Goal: Transaction & Acquisition: Register for event/course

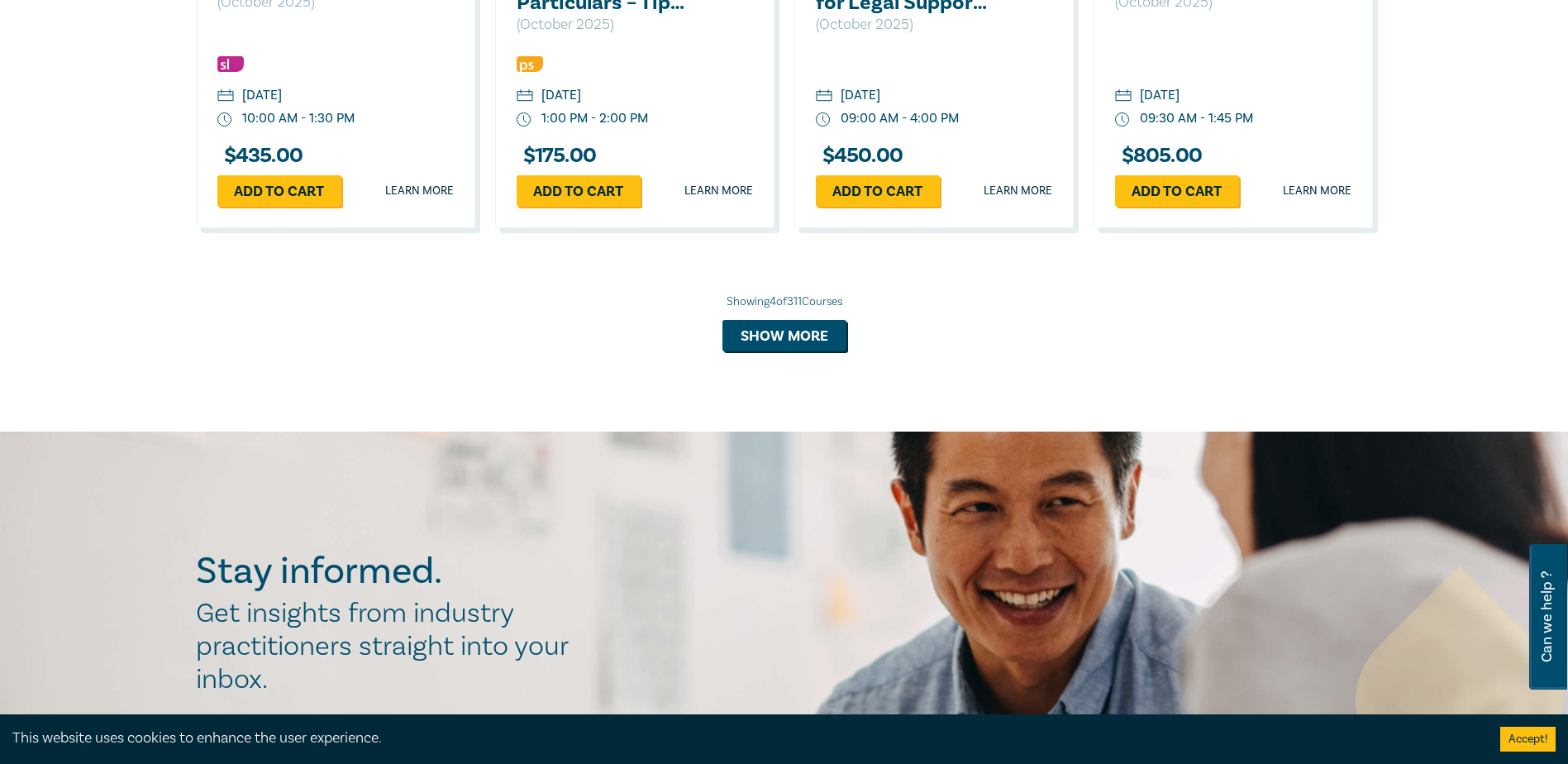
scroll to position [1719, 0]
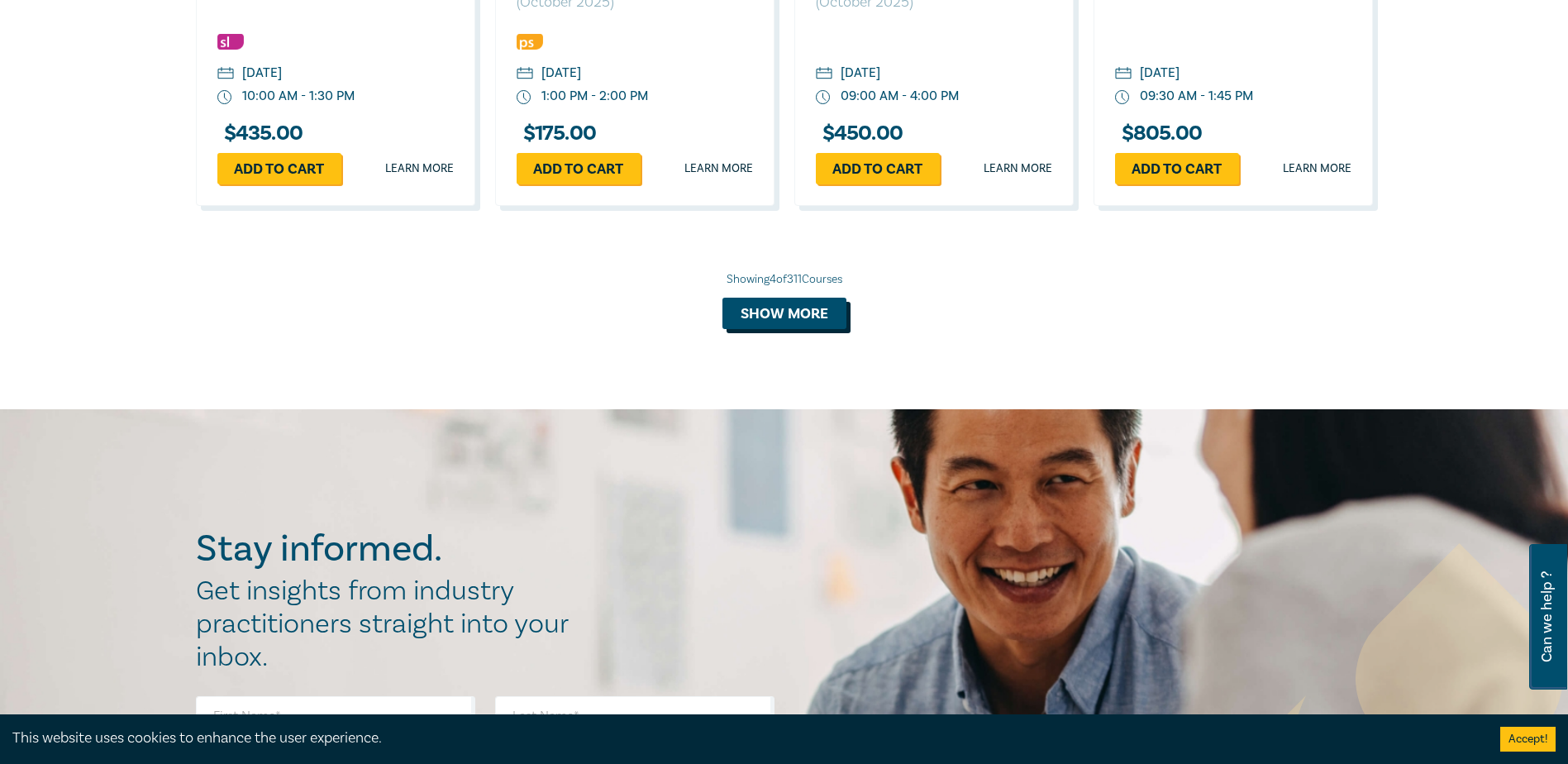
click at [807, 309] on button "Show more" at bounding box center [784, 313] width 124 height 32
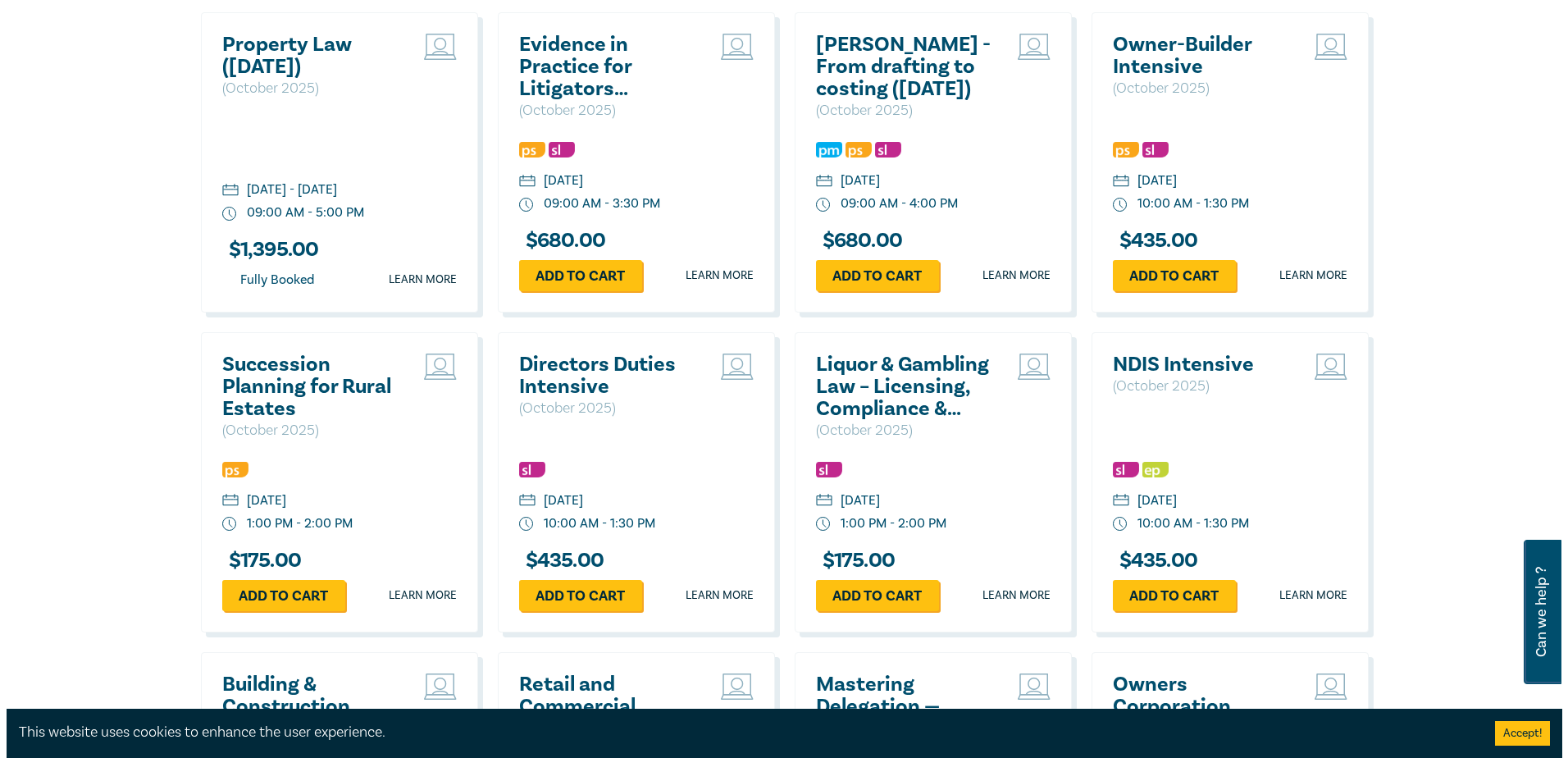
scroll to position [1968, 0]
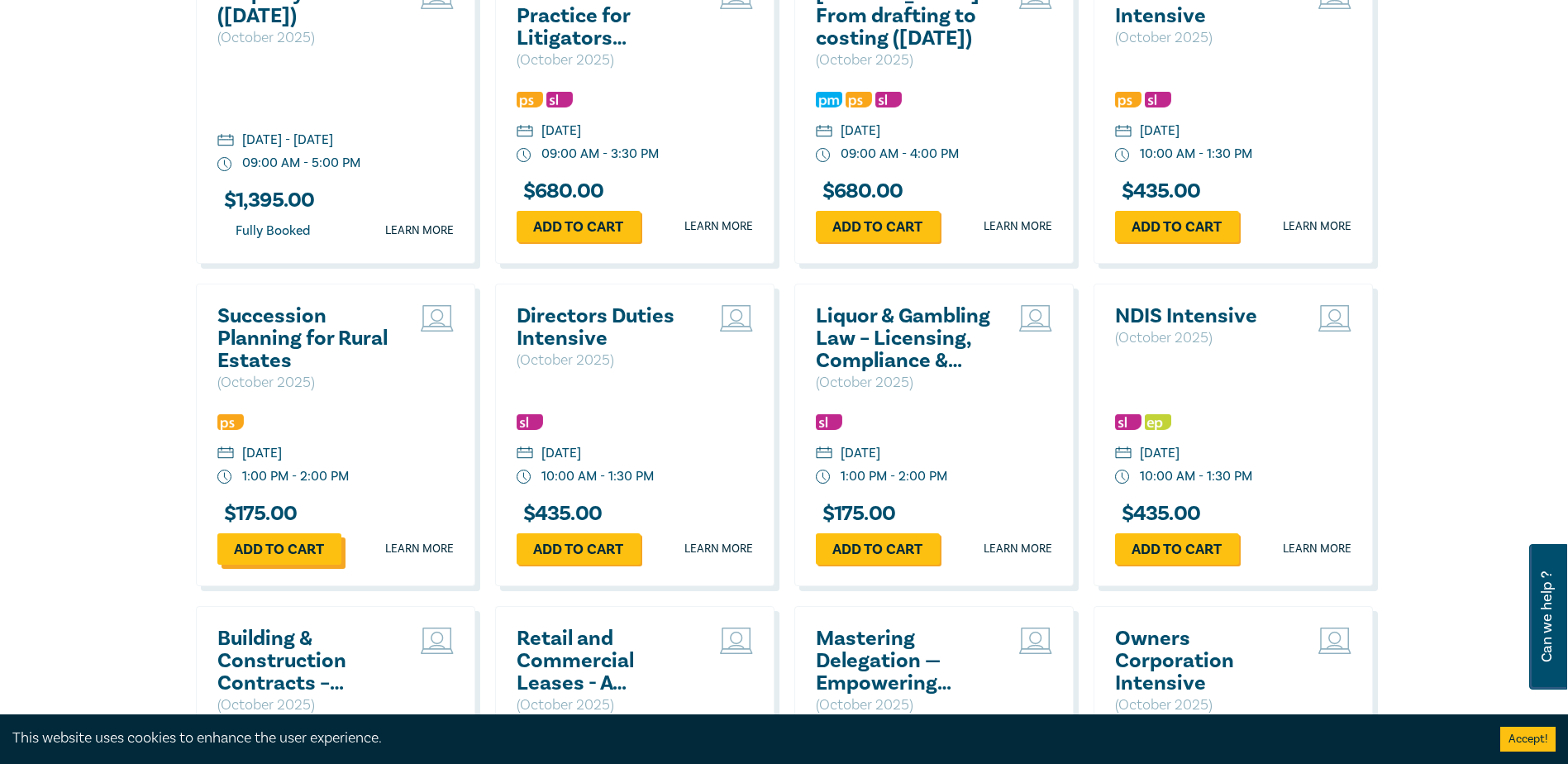
click at [272, 552] on link "Add to cart" at bounding box center [279, 549] width 124 height 32
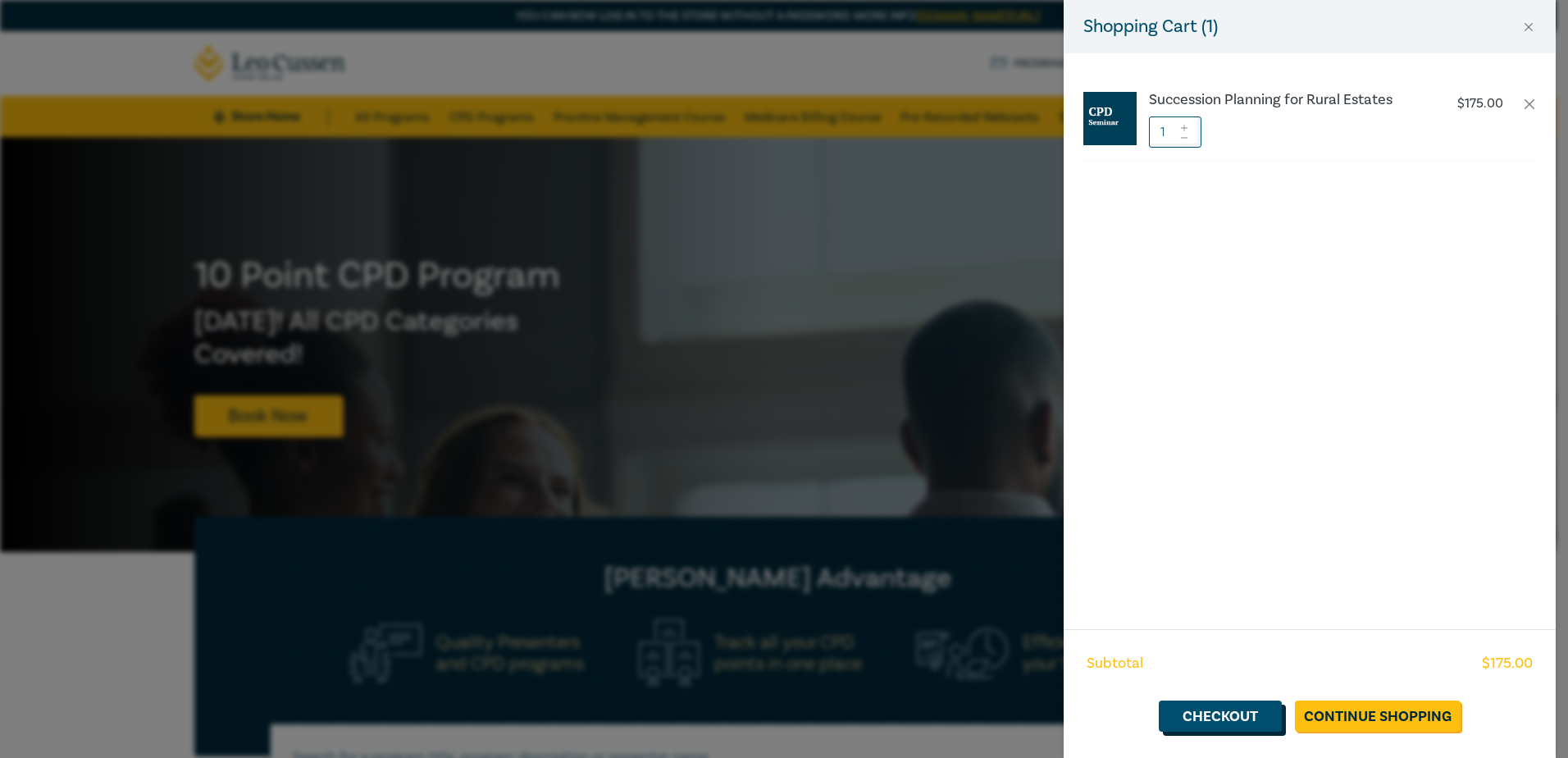
click at [1218, 710] on link "Checkout" at bounding box center [1220, 716] width 123 height 32
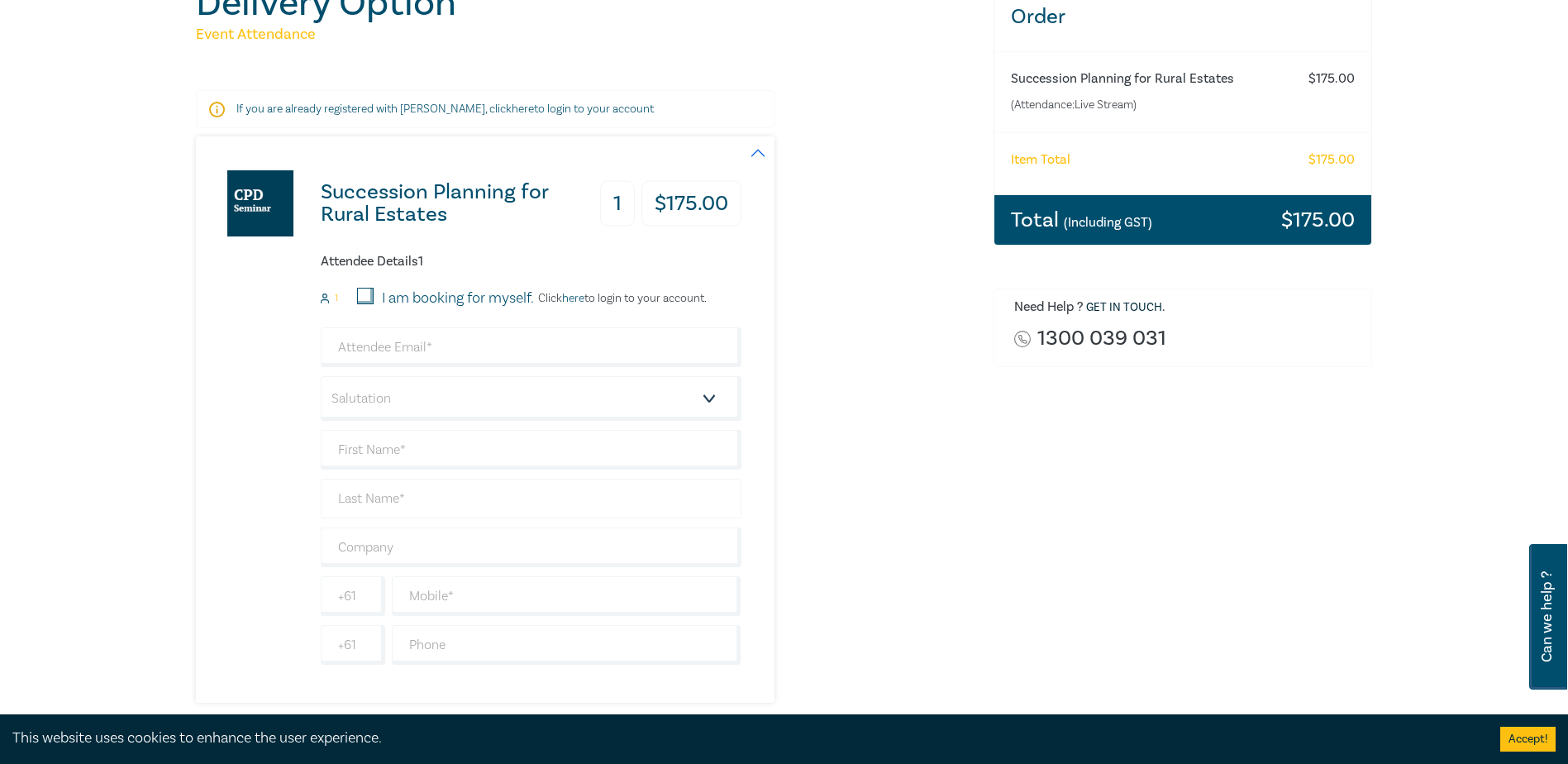
scroll to position [248, 0]
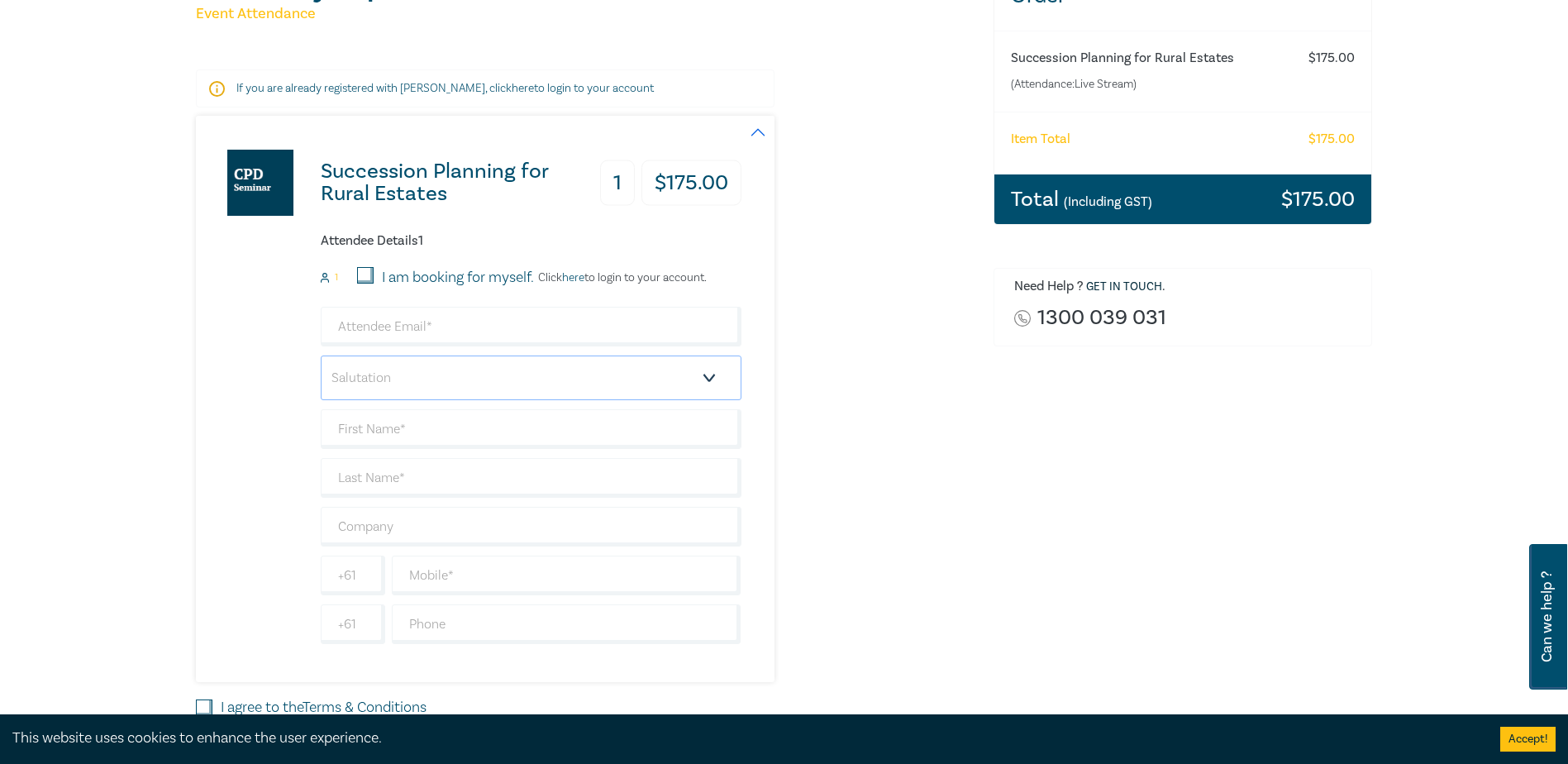
click at [704, 376] on select "Salutation Mr. Mrs. Ms. Miss Dr. Prof. Other" at bounding box center [531, 378] width 421 height 44
select select "Mr."
click at [321, 355] on select "Salutation Mr. Mrs. Ms. Miss Dr. Prof. Other" at bounding box center [531, 378] width 421 height 44
click at [411, 420] on input "text" at bounding box center [531, 429] width 421 height 40
type input "J. Stuart"
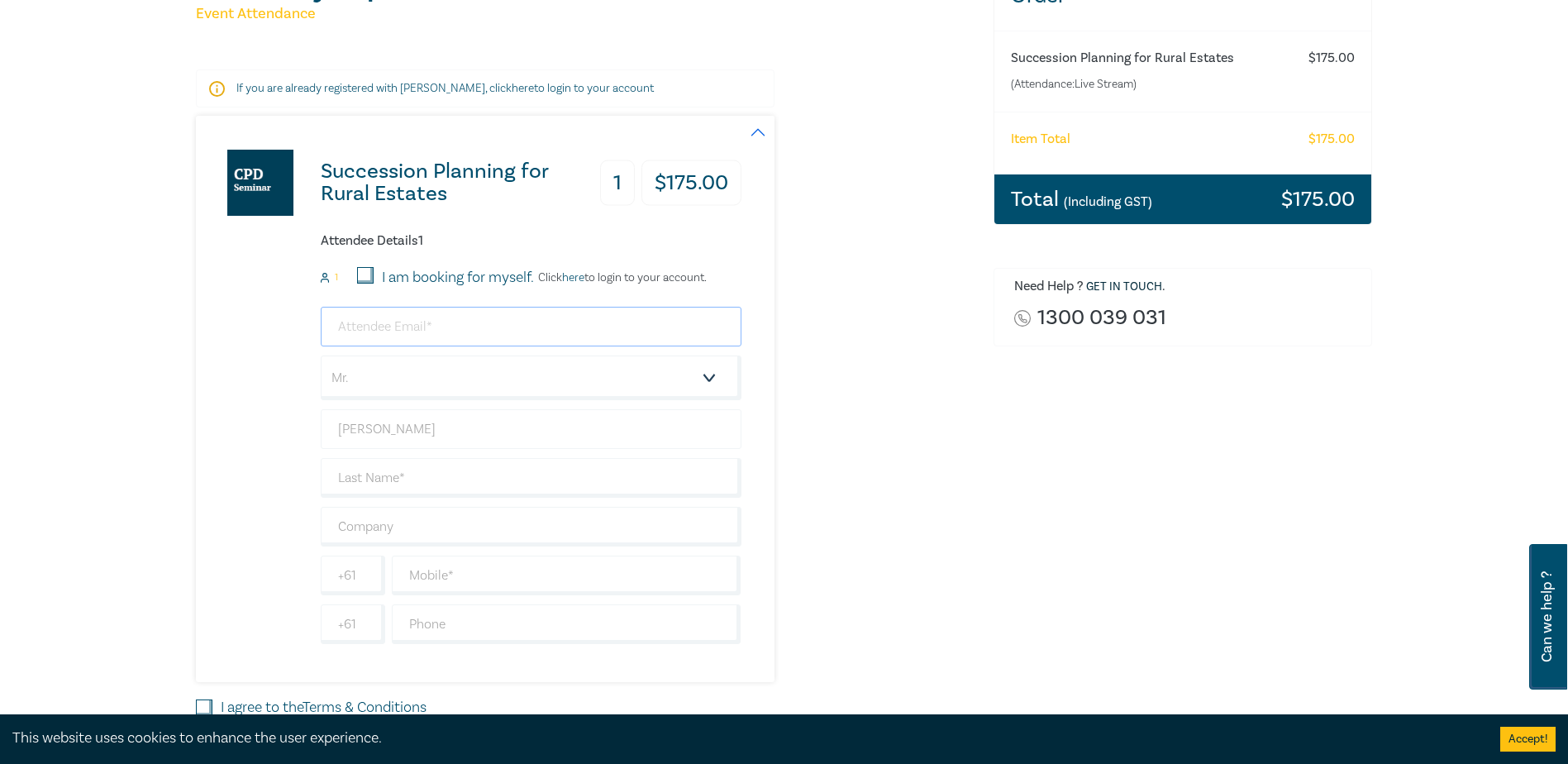
type input "stuart@williamshuntbett.com.au"
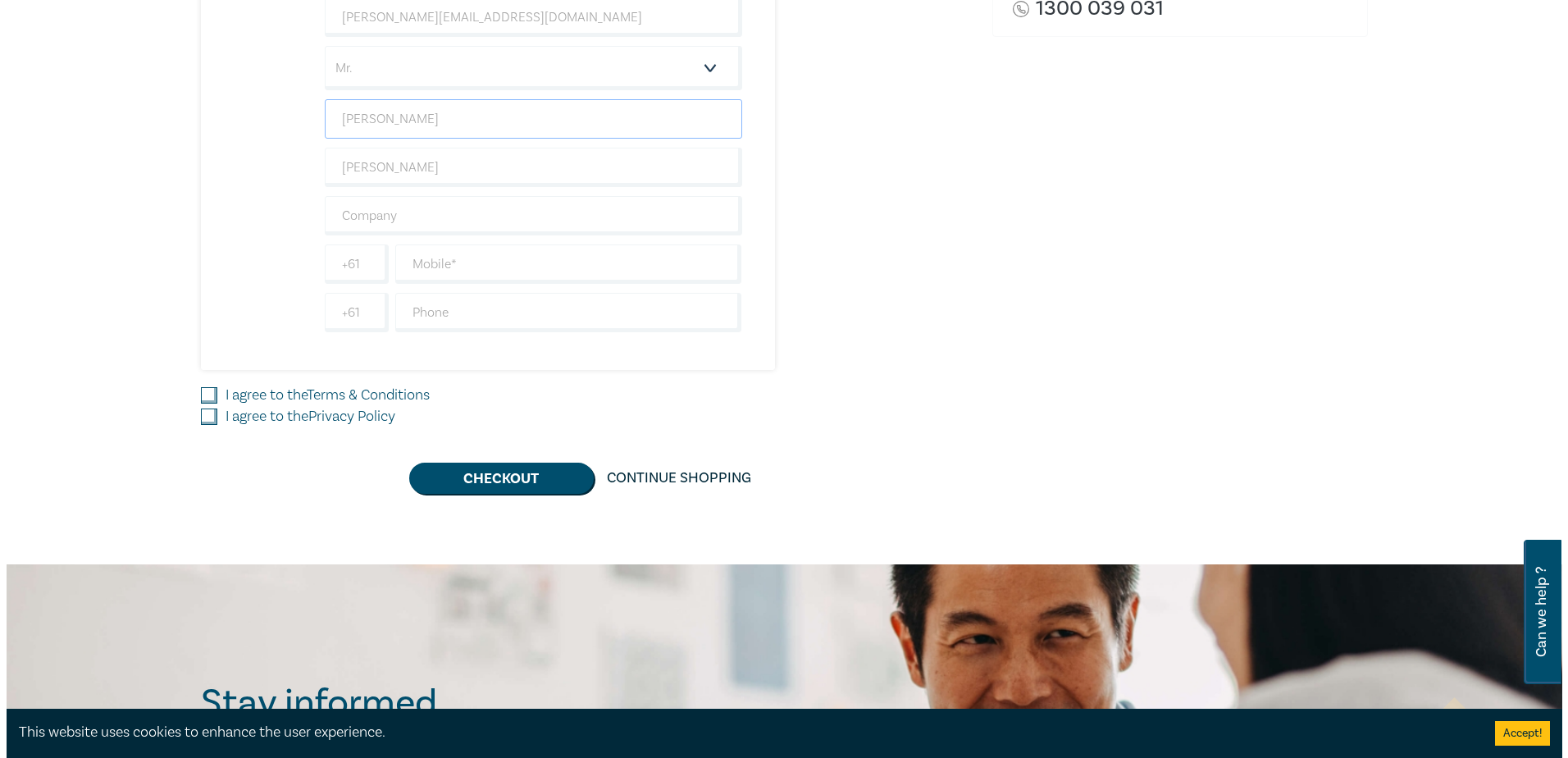
scroll to position [574, 0]
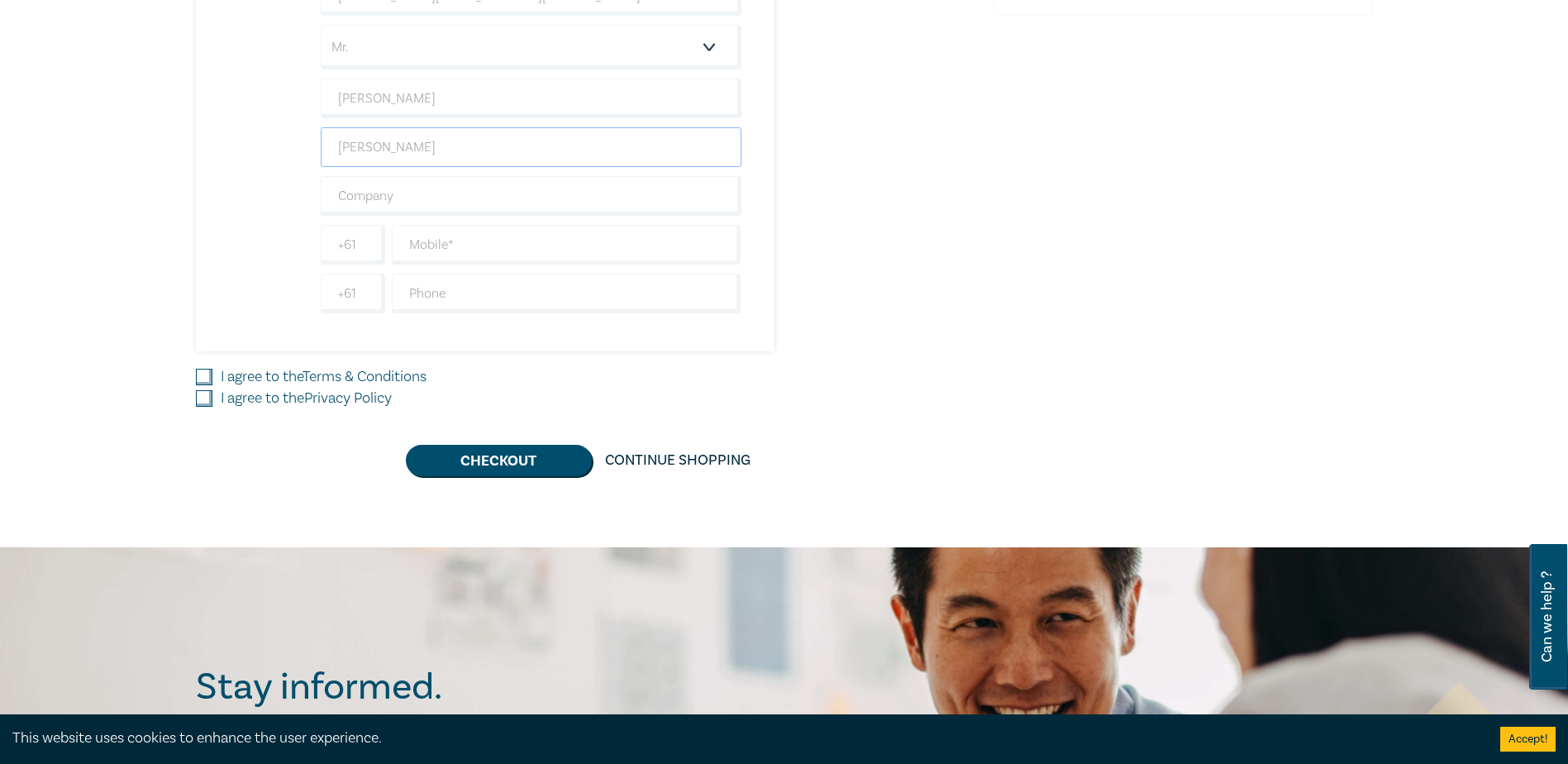
click at [376, 137] on input "J. Stuart" at bounding box center [531, 147] width 421 height 40
drag, startPoint x: 398, startPoint y: 157, endPoint x: 317, endPoint y: 140, distance: 82.8
click at [317, 140] on div "Succession Planning for Rural Estates 1 $ 175.00 Attendee Details 1 1 I am book…" at bounding box center [469, 68] width 546 height 566
type input "Bett"
type input "Williams Hunt & Bett Lawyers and Conveyancers"
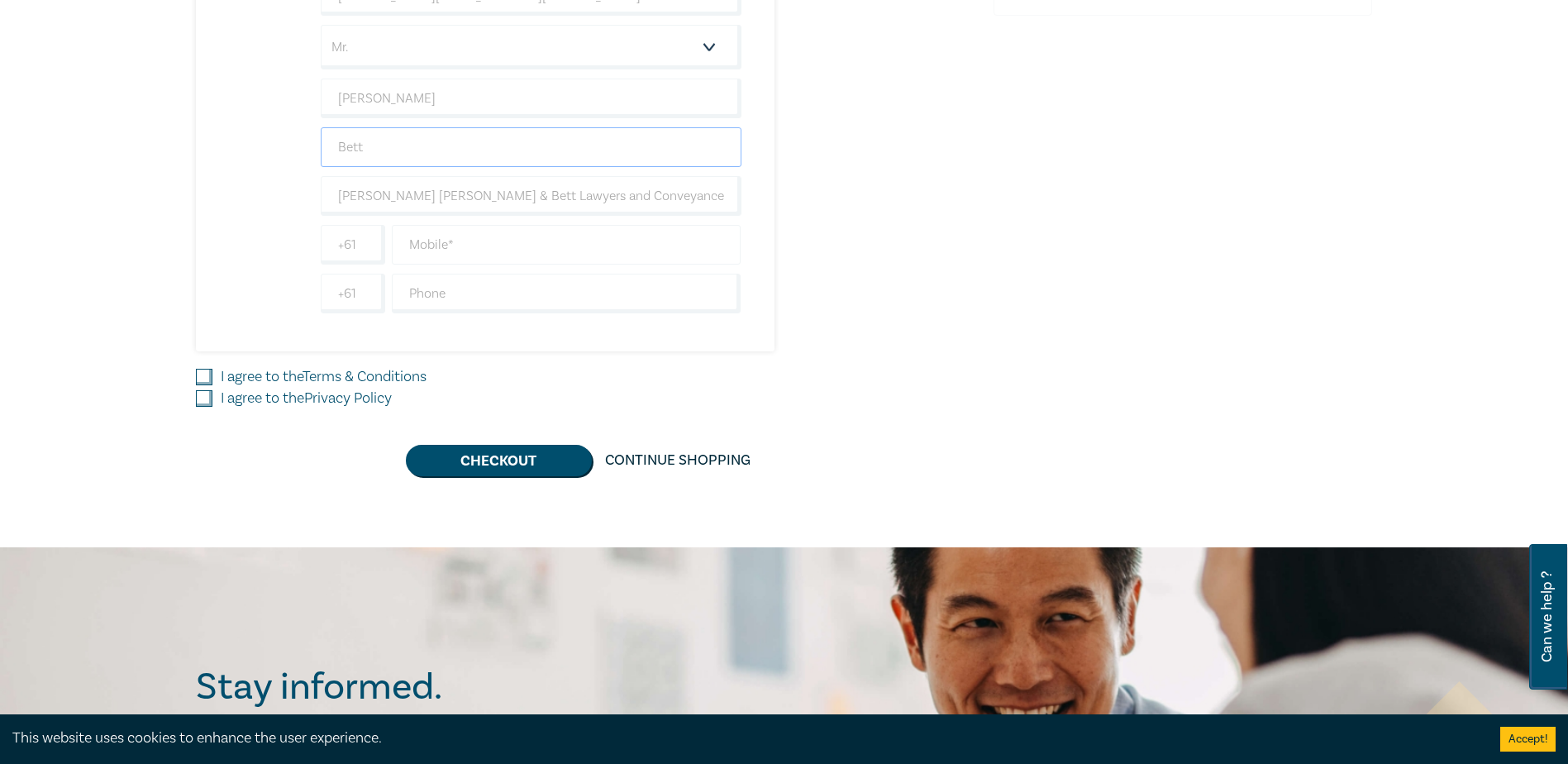
type input "Bett"
click at [467, 249] on input "text" at bounding box center [567, 244] width 350 height 40
type input "0425727090"
click at [458, 297] on input "text" at bounding box center [567, 293] width 350 height 40
type input "0357752334"
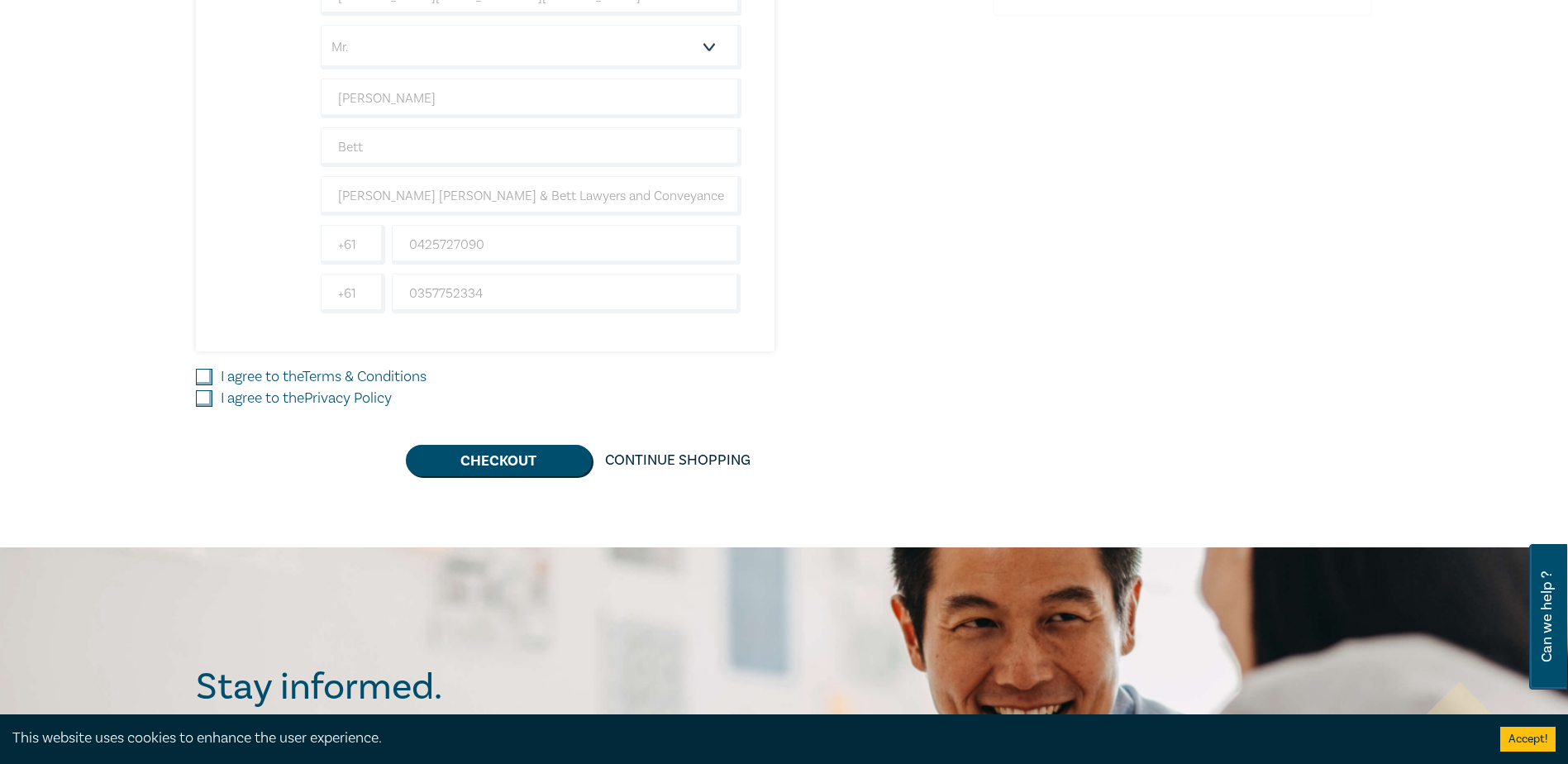
click at [312, 372] on link "Terms & Conditions" at bounding box center [364, 377] width 124 height 19
click at [213, 372] on input "I agree to the Terms & Conditions" at bounding box center [204, 377] width 16 height 16
checkbox input "true"
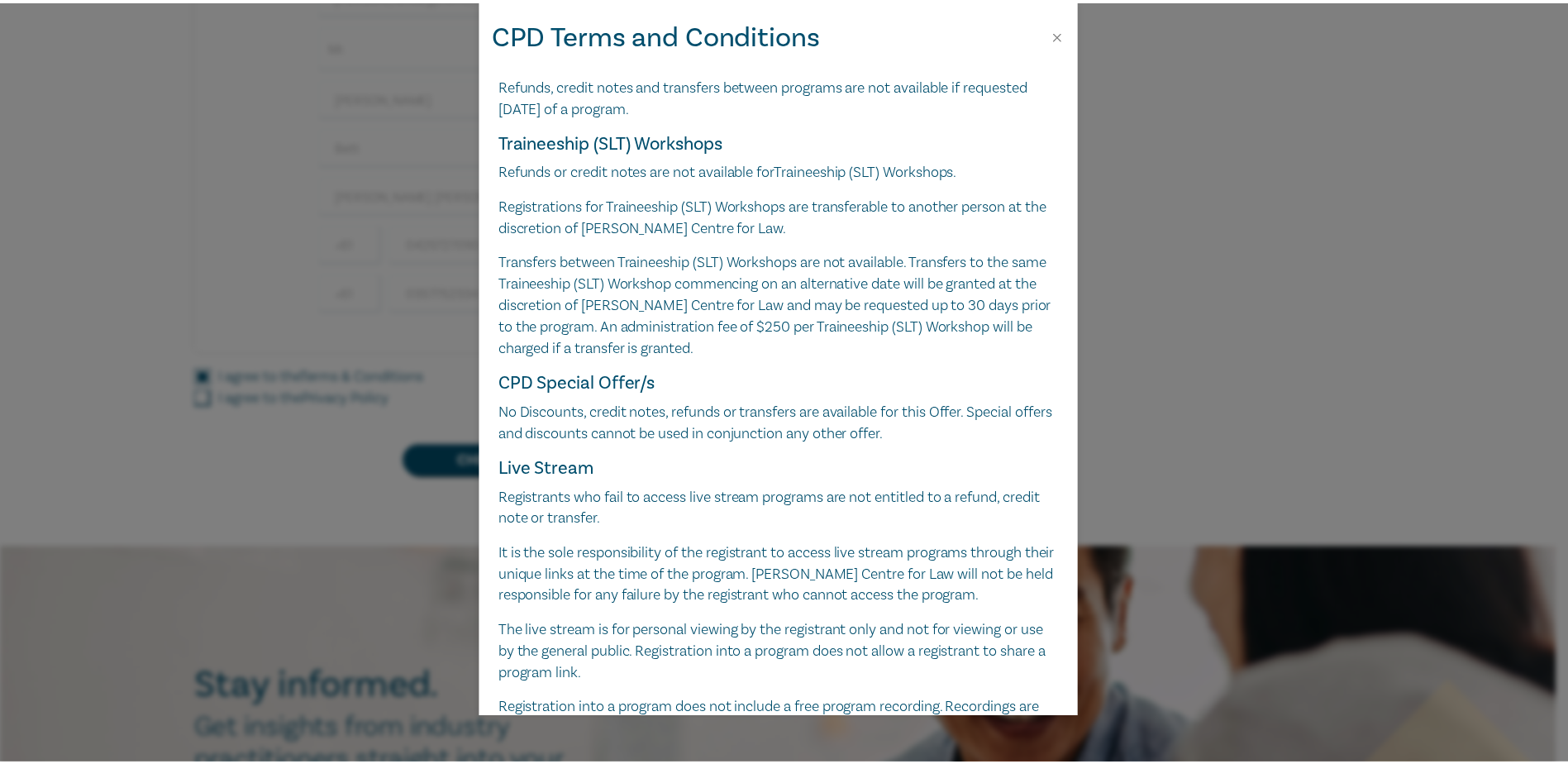
scroll to position [1000, 0]
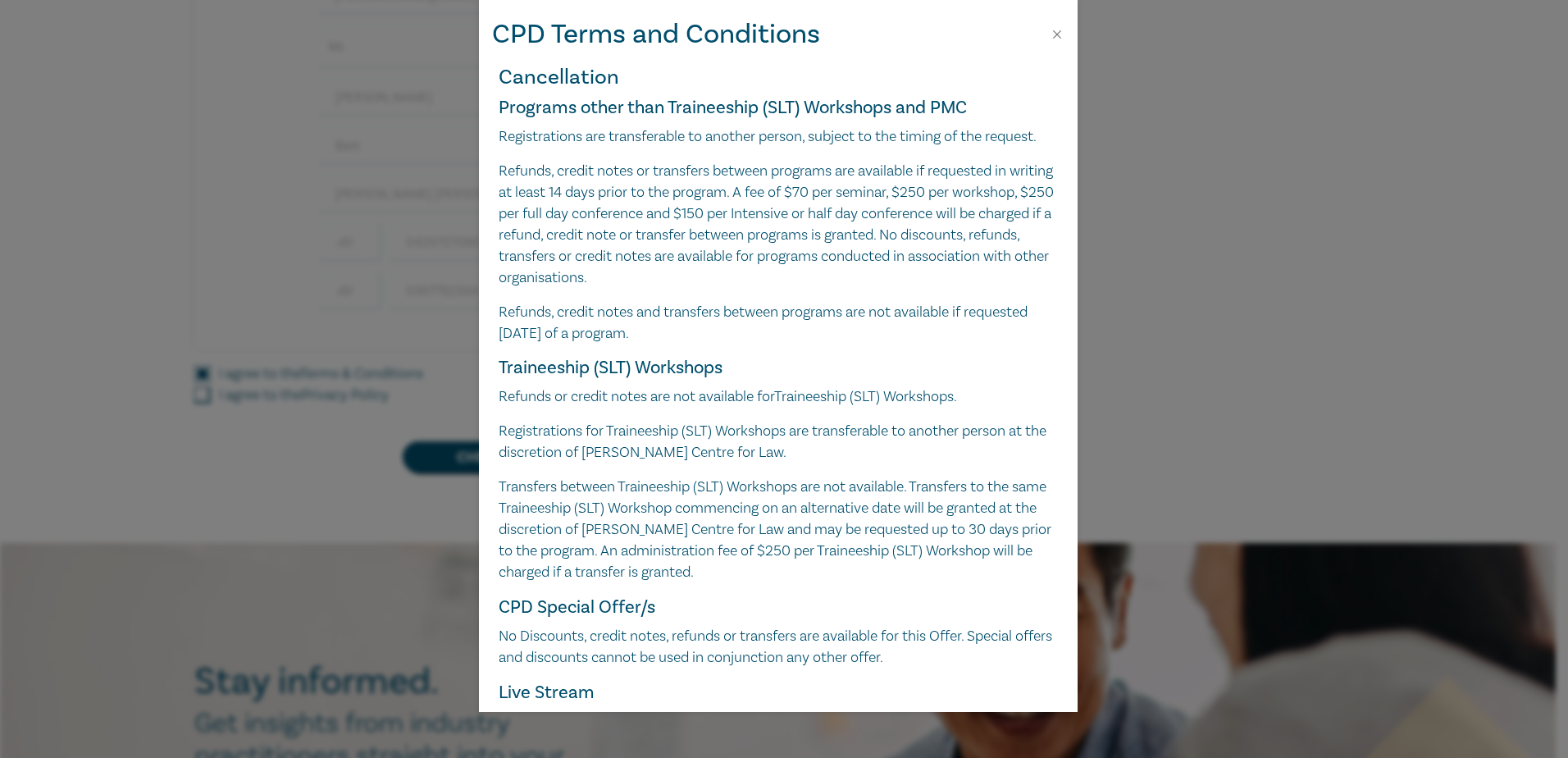
drag, startPoint x: 1323, startPoint y: 107, endPoint x: 1009, endPoint y: 9, distance: 328.9
click at [1316, 105] on div "CPD Terms and Conditions Leo Cussen Digital Products including Papers, Audio an…" at bounding box center [784, 379] width 1568 height 758
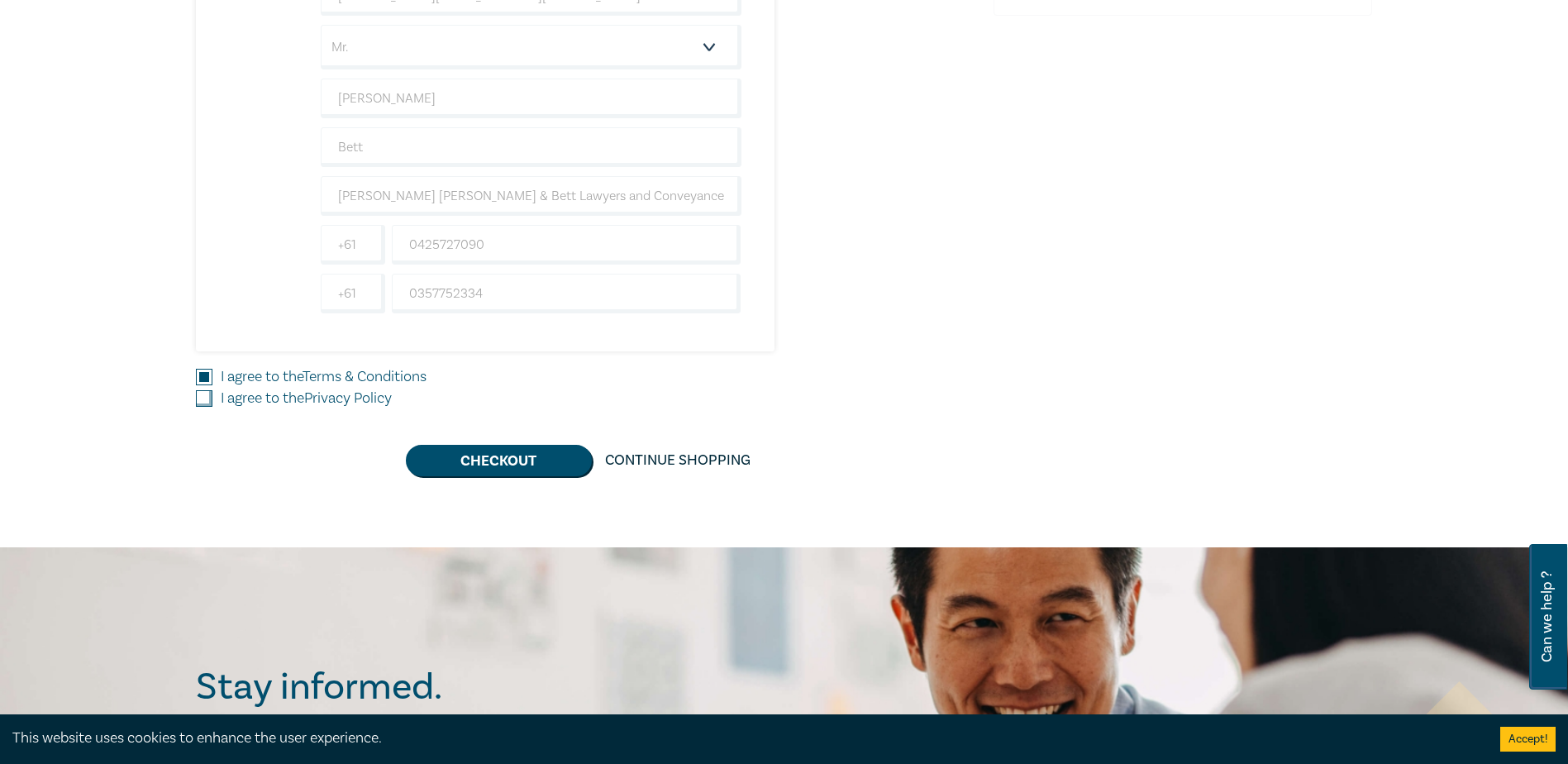
click at [210, 395] on input "I agree to the Privacy Policy" at bounding box center [204, 398] width 16 height 16
checkbox input "true"
click at [488, 450] on button "Checkout" at bounding box center [499, 460] width 186 height 32
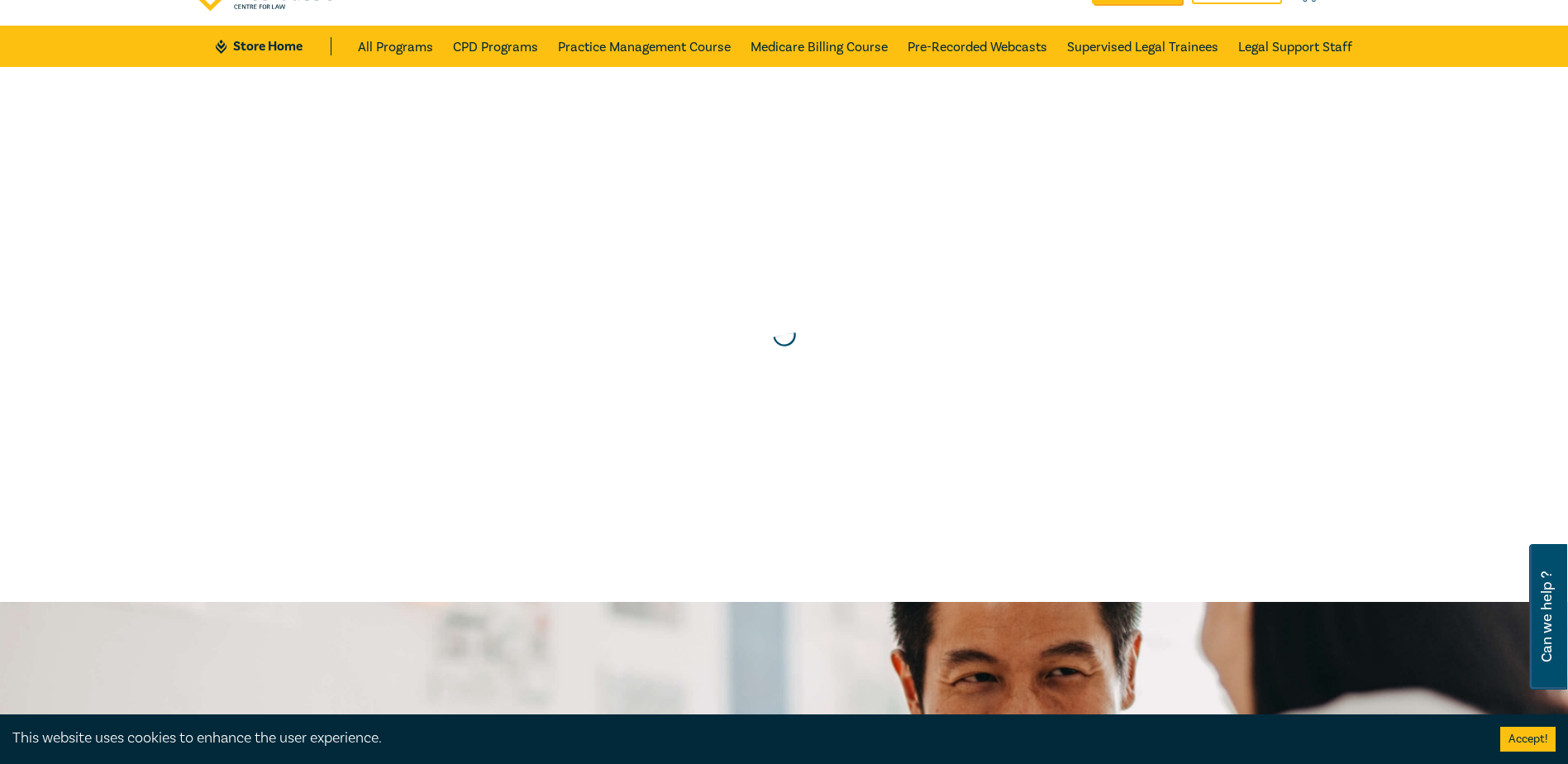
scroll to position [0, 0]
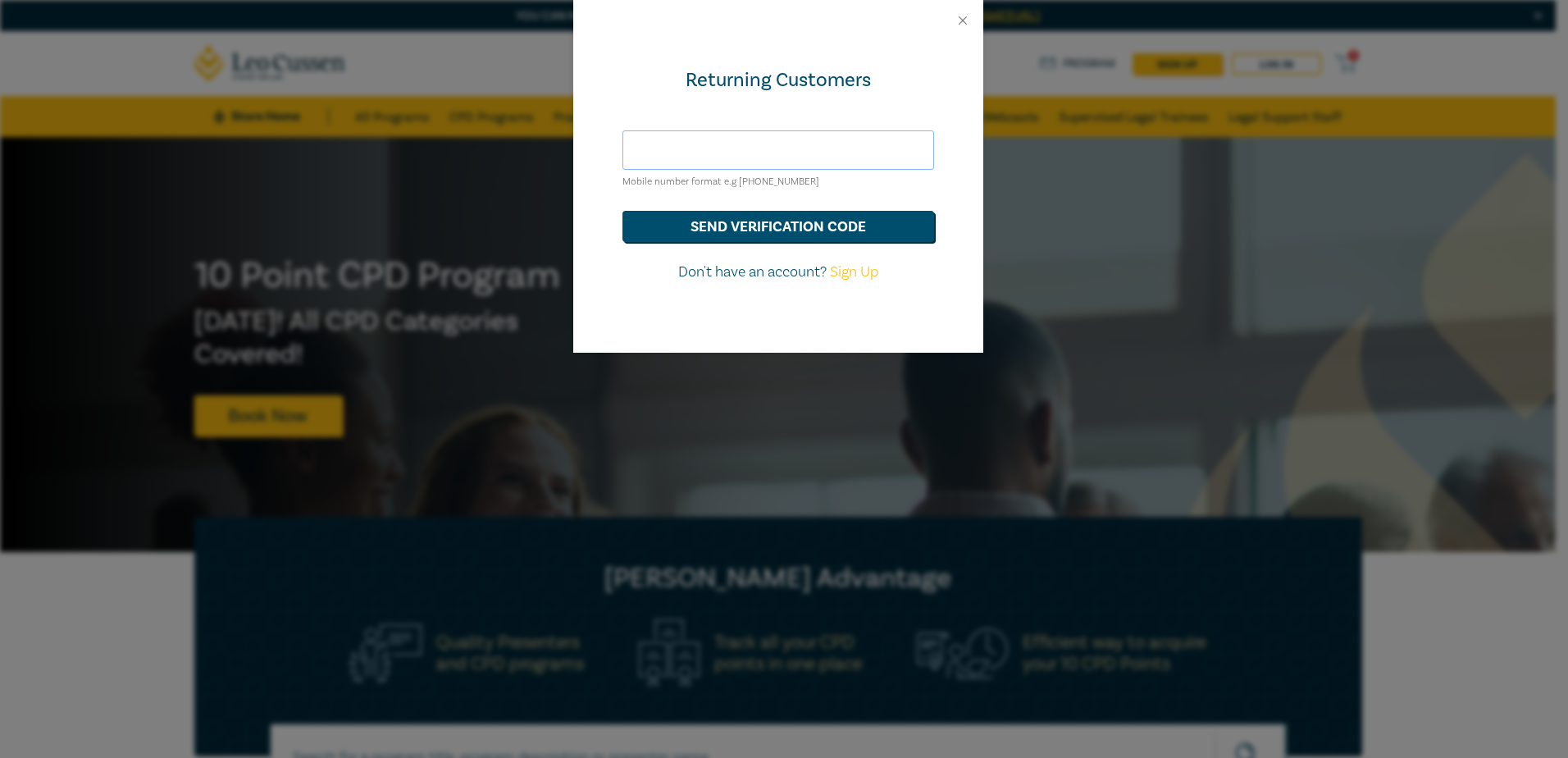
click at [681, 142] on input "text" at bounding box center [778, 149] width 311 height 39
click at [776, 220] on button "send verification code" at bounding box center [778, 226] width 311 height 32
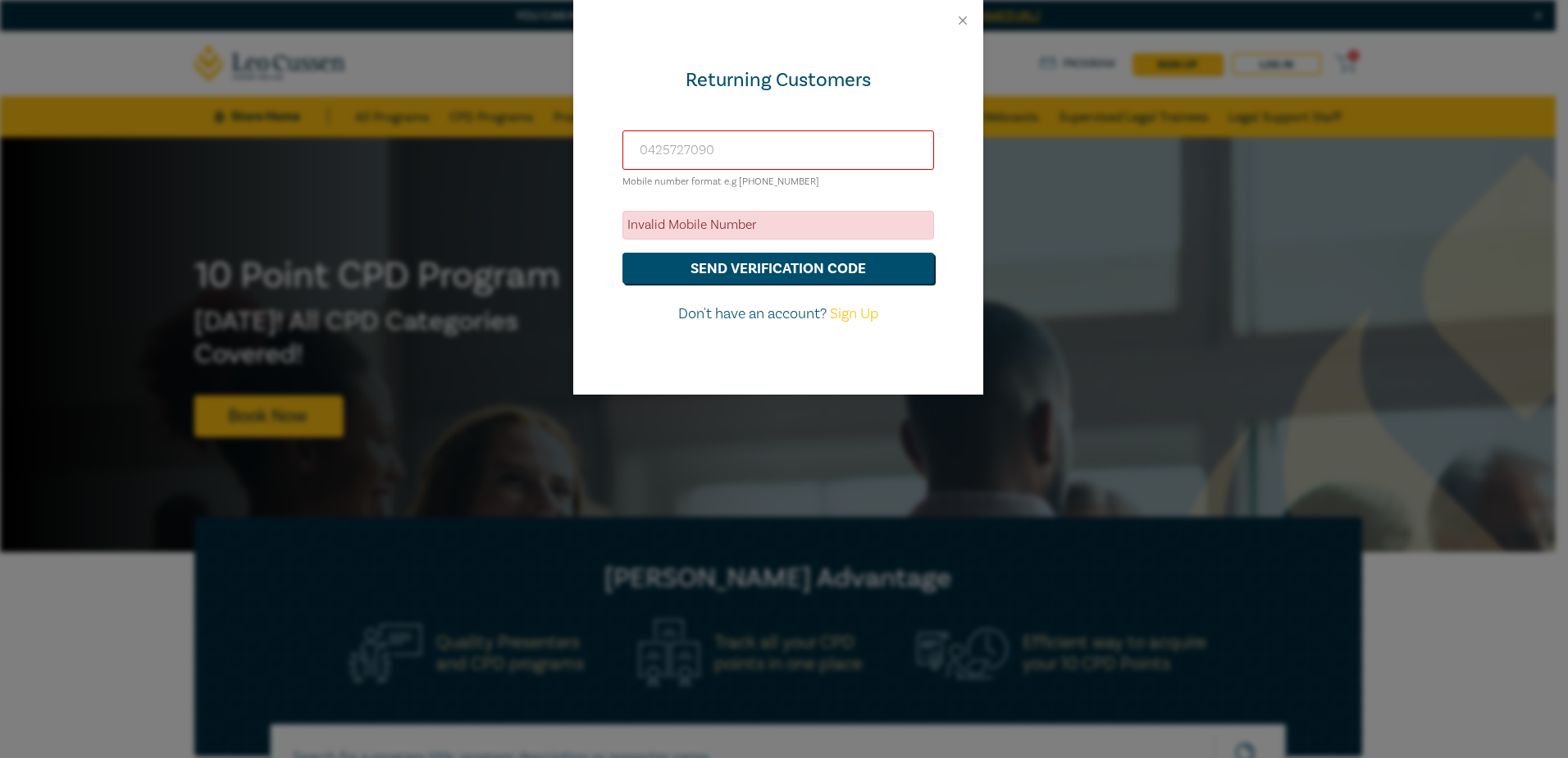
drag, startPoint x: 643, startPoint y: 151, endPoint x: 748, endPoint y: 158, distance: 105.2
click at [748, 158] on input "0425727090" at bounding box center [778, 149] width 311 height 39
click at [739, 266] on button "send verification code" at bounding box center [778, 268] width 311 height 32
click at [740, 270] on button "send verification code" at bounding box center [778, 268] width 311 height 32
click at [744, 230] on div "Invalid Mobile Number" at bounding box center [778, 225] width 311 height 29
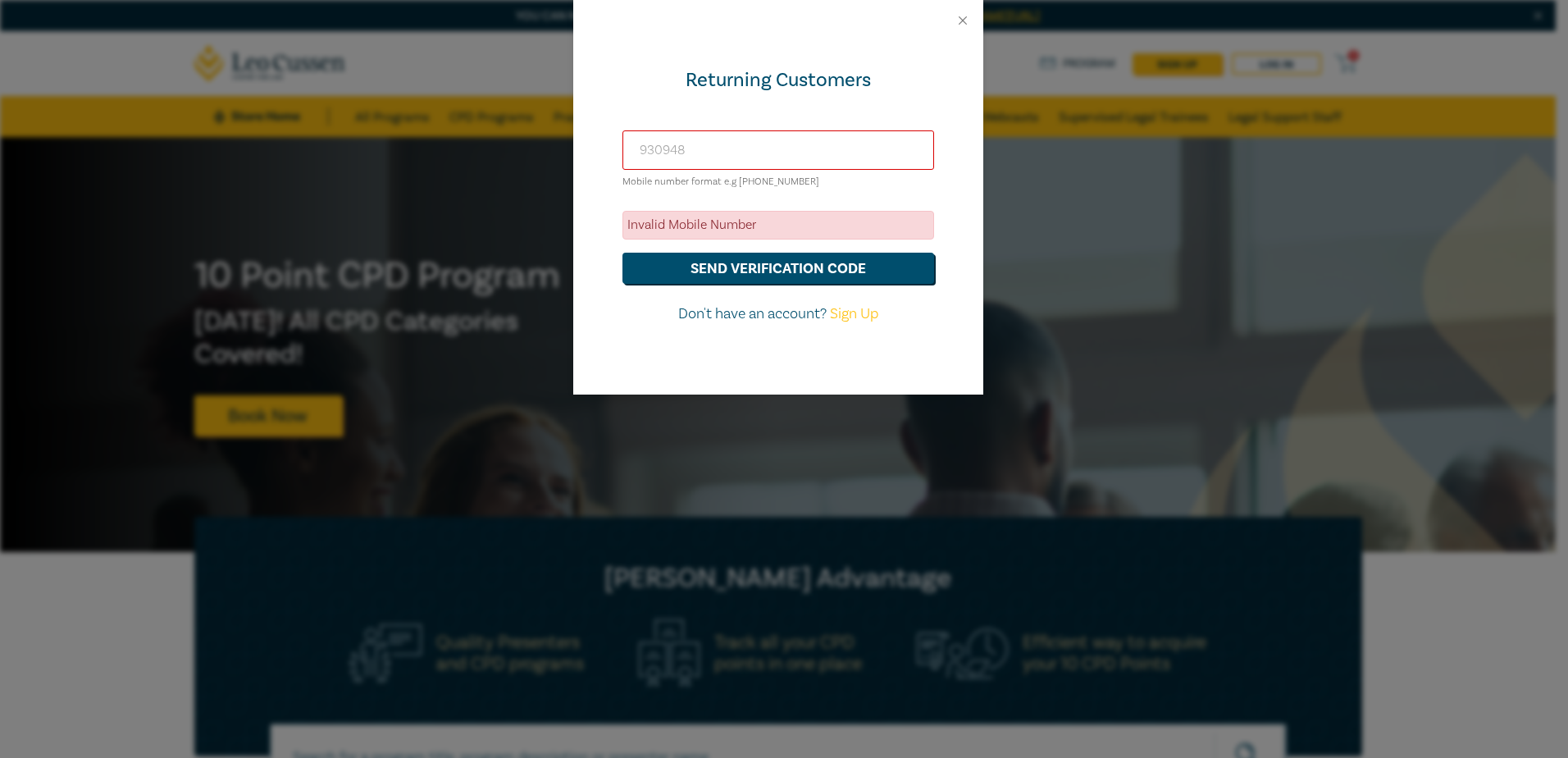
click at [640, 149] on input "930948" at bounding box center [778, 149] width 311 height 39
type input "+61425727090"
click at [768, 268] on button "send verification code" at bounding box center [778, 268] width 311 height 32
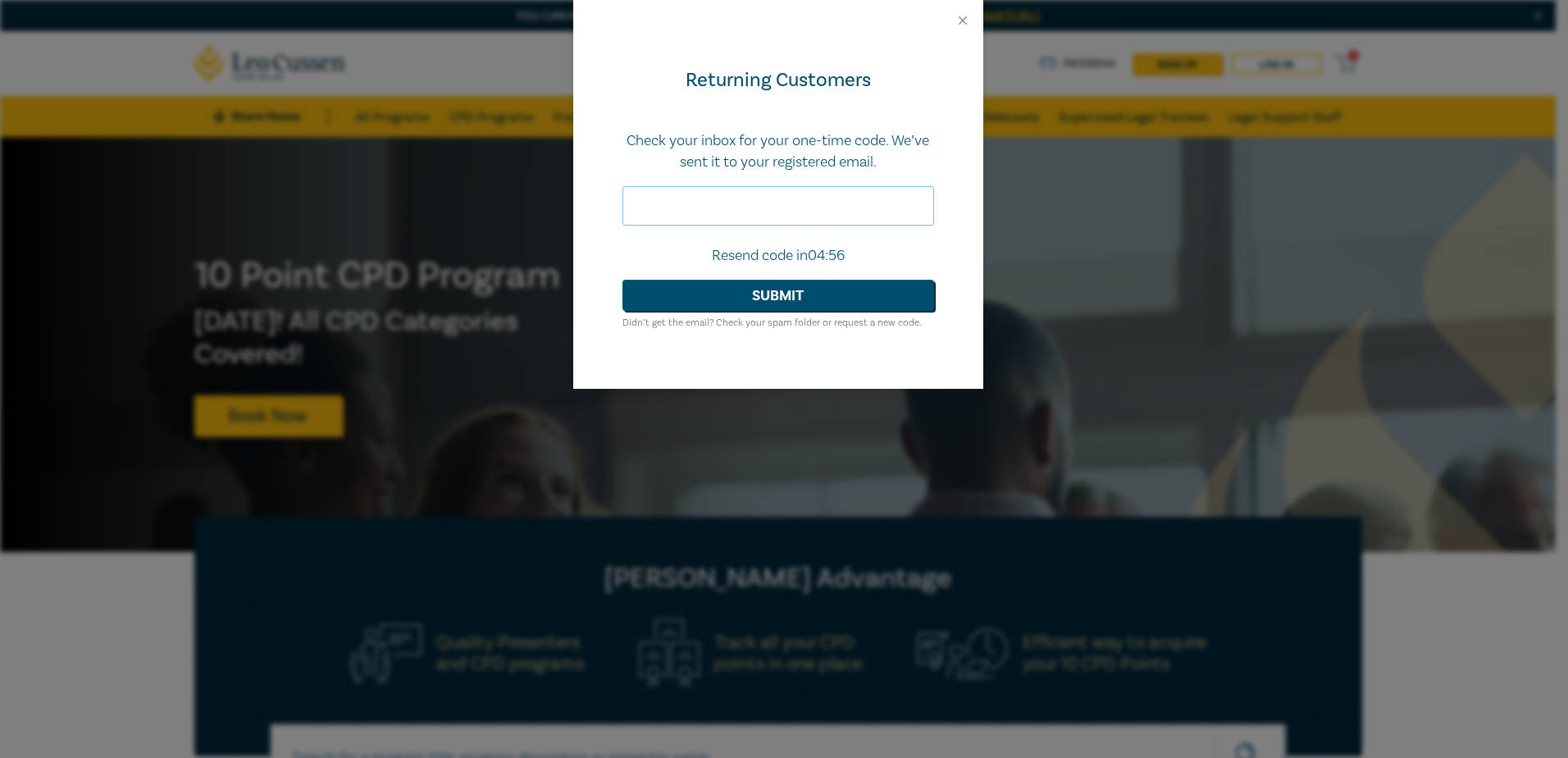
click at [680, 205] on input "text" at bounding box center [778, 205] width 311 height 39
click at [799, 292] on button "Submit" at bounding box center [778, 295] width 311 height 32
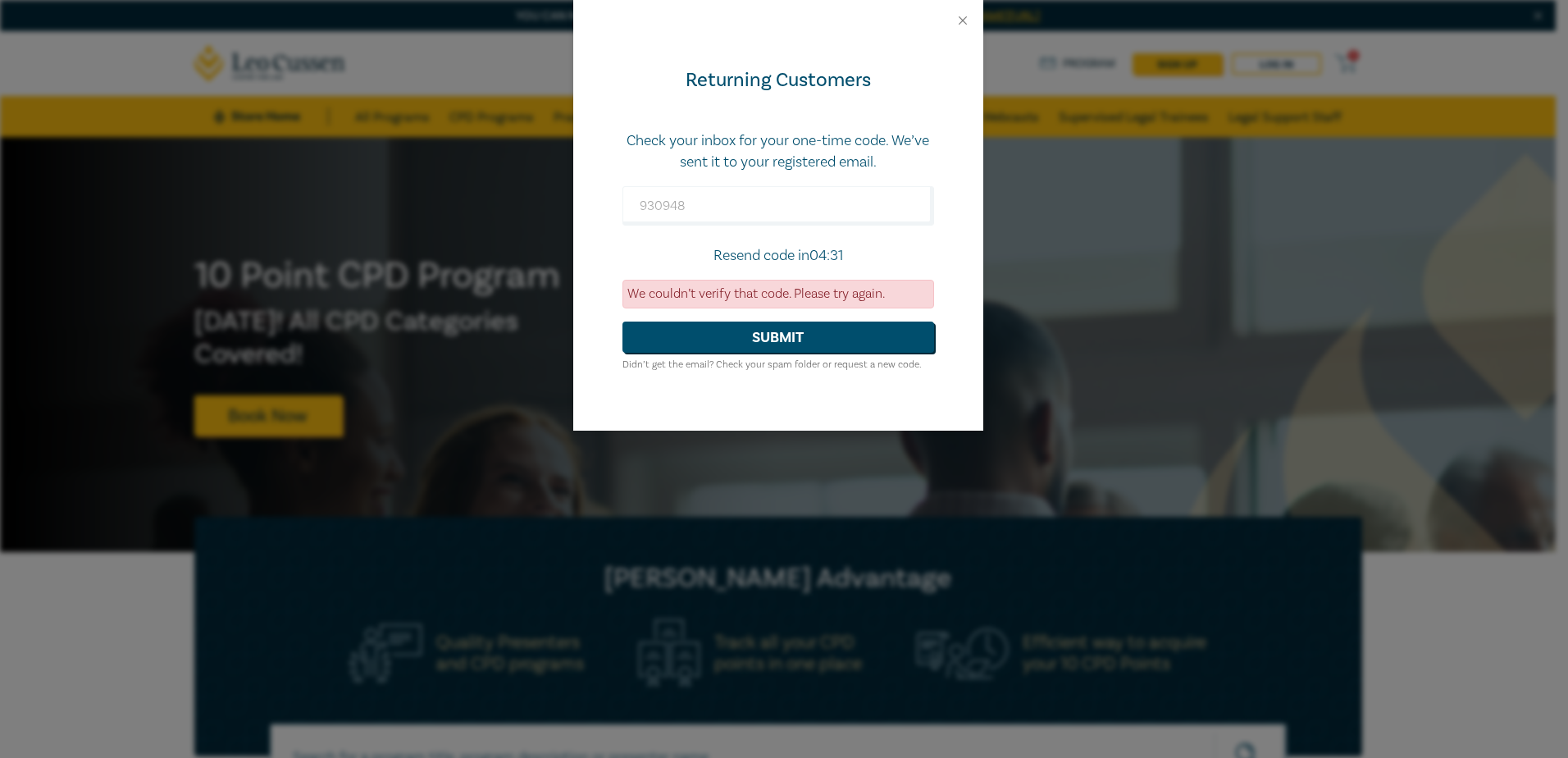
click at [794, 257] on p "Resend code in 04:31" at bounding box center [778, 256] width 311 height 21
click at [766, 254] on p "Resend code in 04:30" at bounding box center [778, 256] width 311 height 21
drag, startPoint x: 689, startPoint y: 203, endPoint x: 742, endPoint y: 291, distance: 102.7
click at [546, 202] on div "Returning Customers Check your inbox for your one-time code. We’ve sent it to y…" at bounding box center [784, 379] width 1568 height 758
type input "337896"
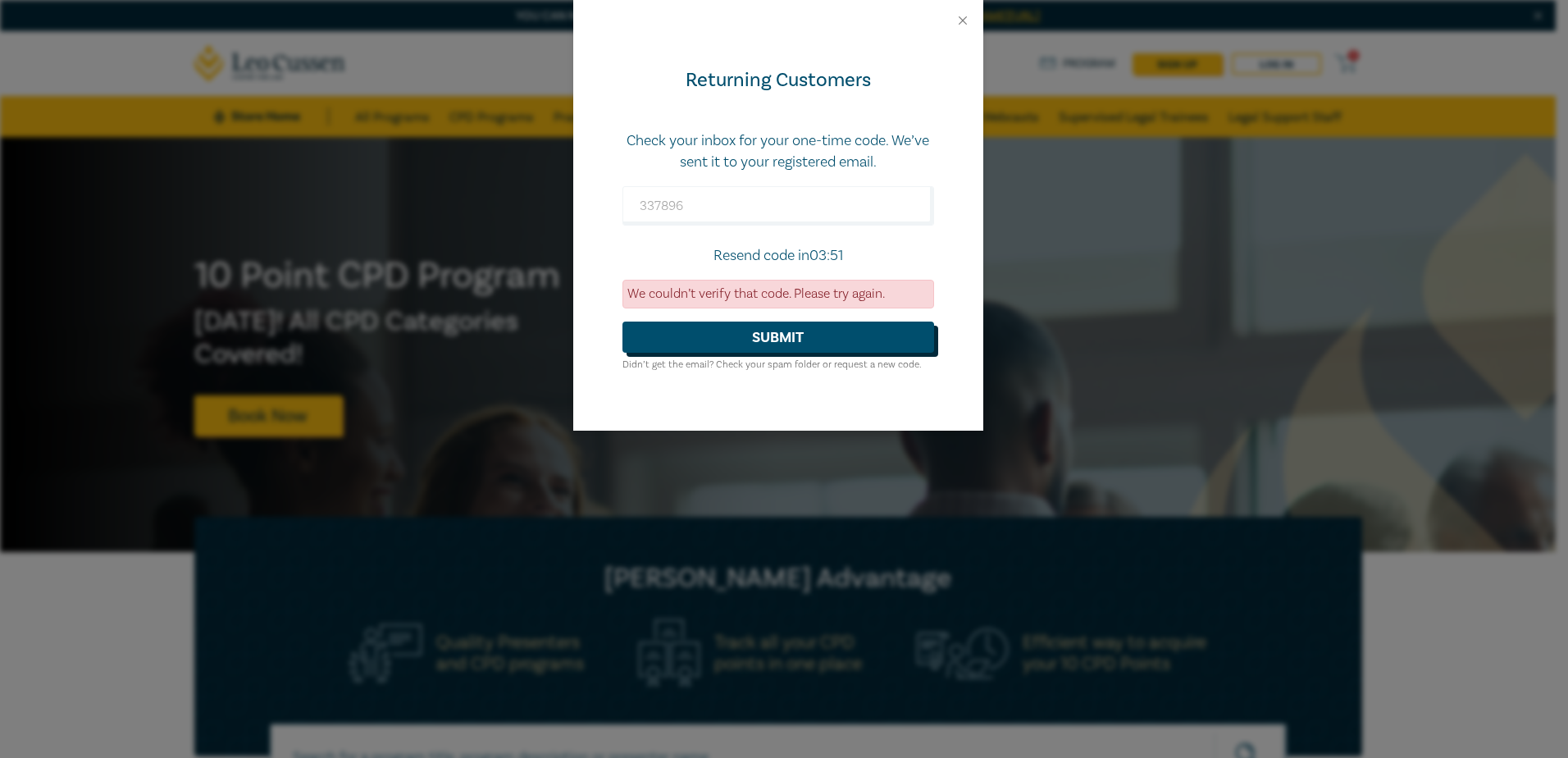
click at [811, 335] on button "Submit" at bounding box center [778, 336] width 311 height 32
